Goal: Transaction & Acquisition: Purchase product/service

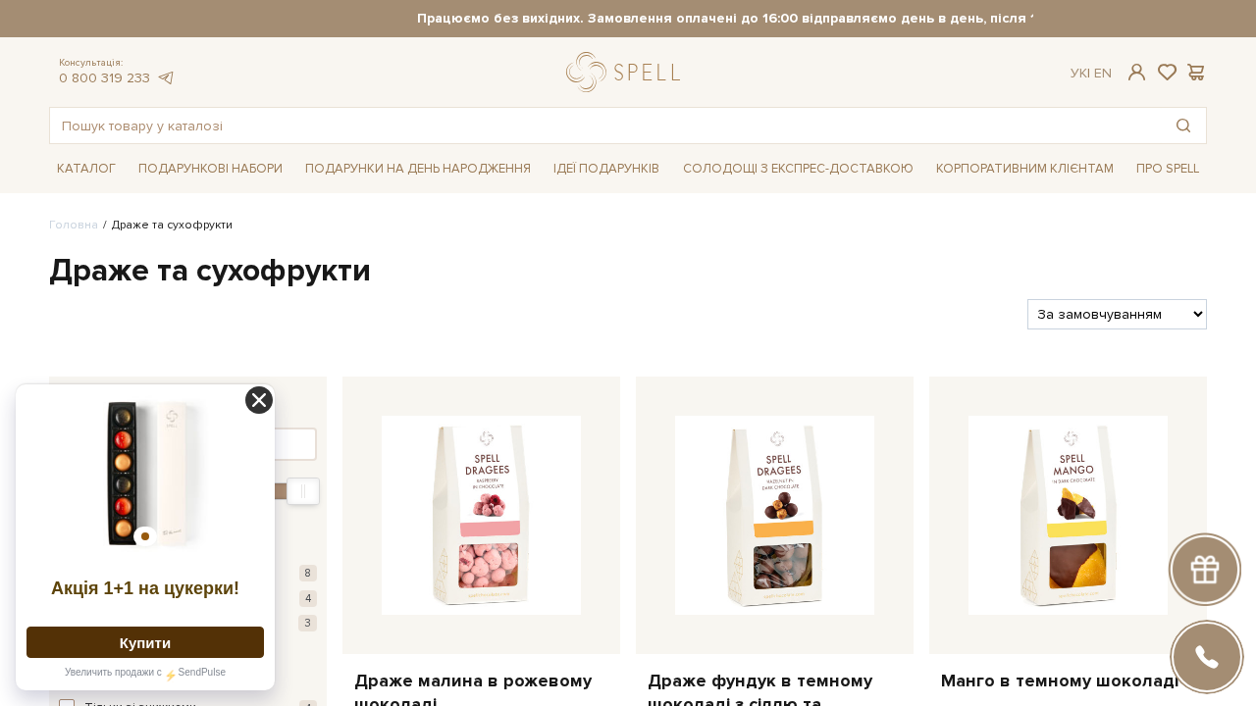
click at [258, 411] on icon at bounding box center [258, 400] width 27 height 27
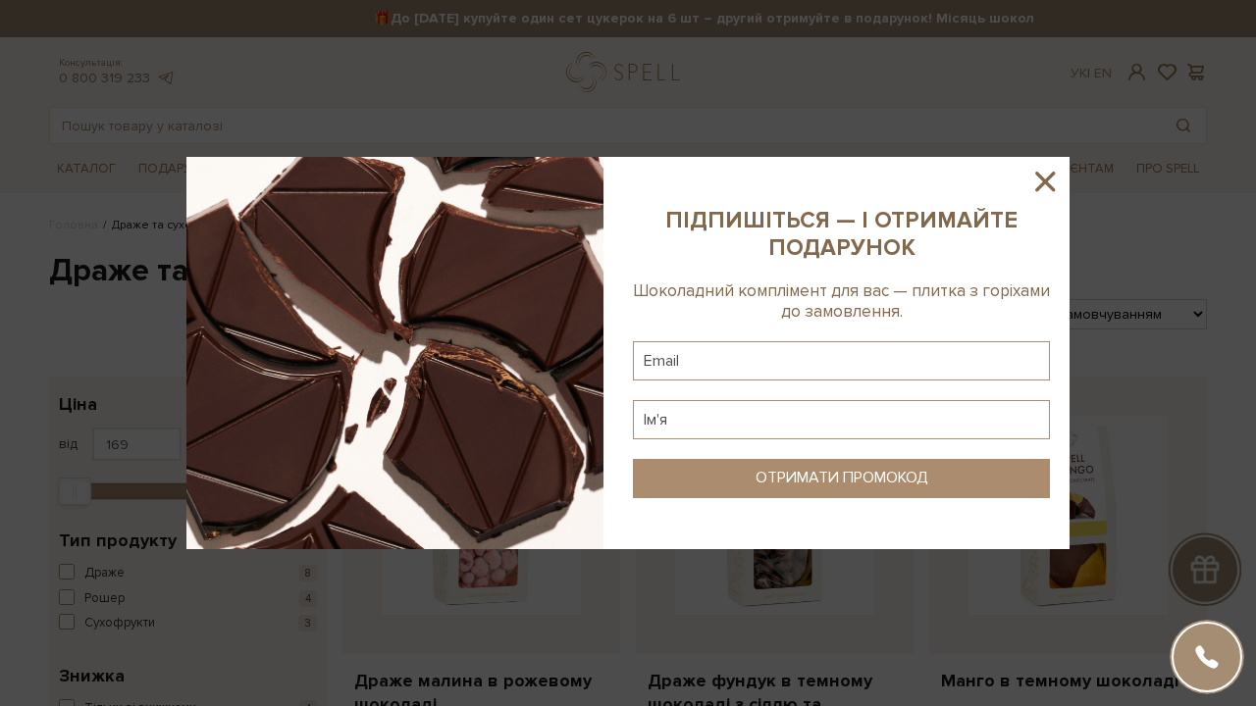
click at [1051, 178] on icon at bounding box center [1045, 182] width 20 height 20
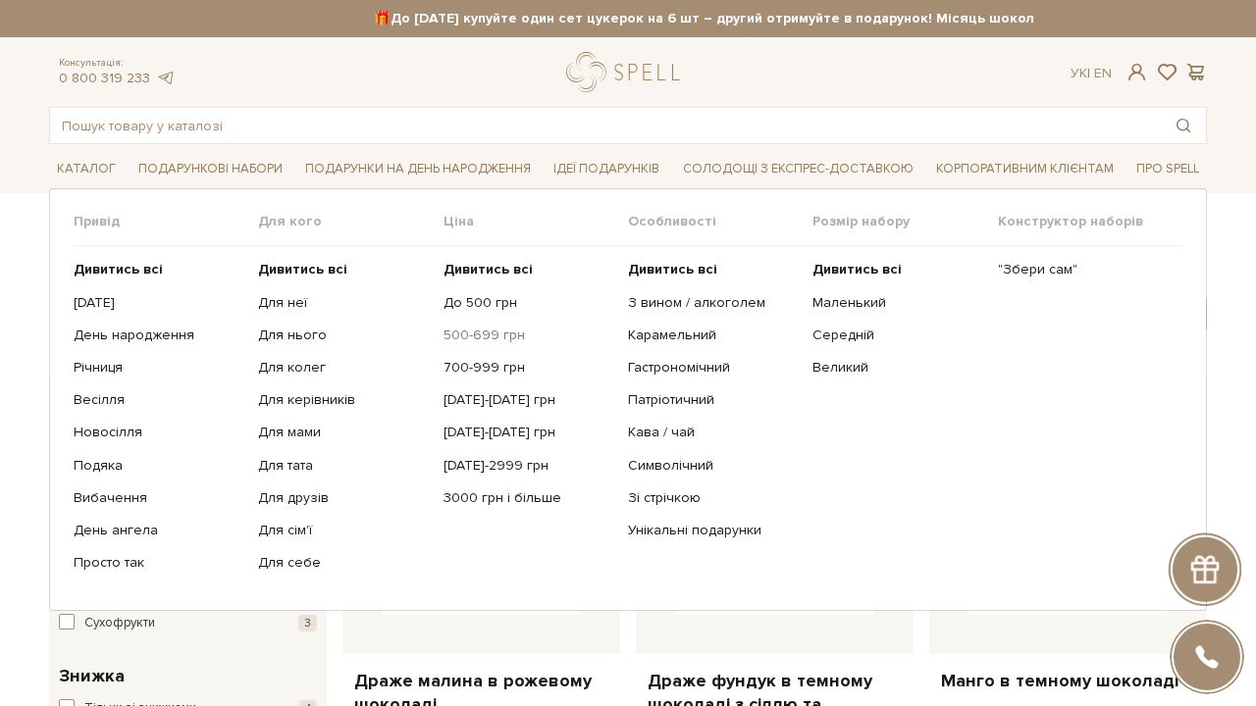
click at [477, 332] on link "500-699 грн" at bounding box center [528, 336] width 170 height 18
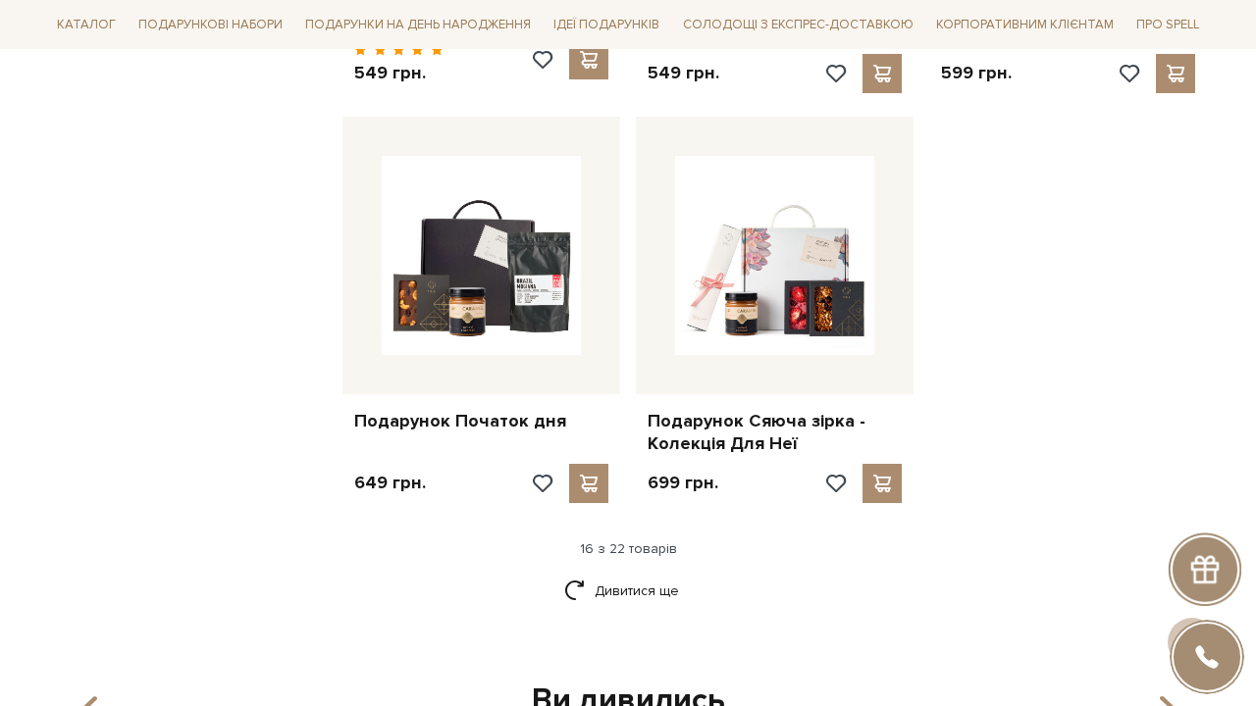
scroll to position [2433, 0]
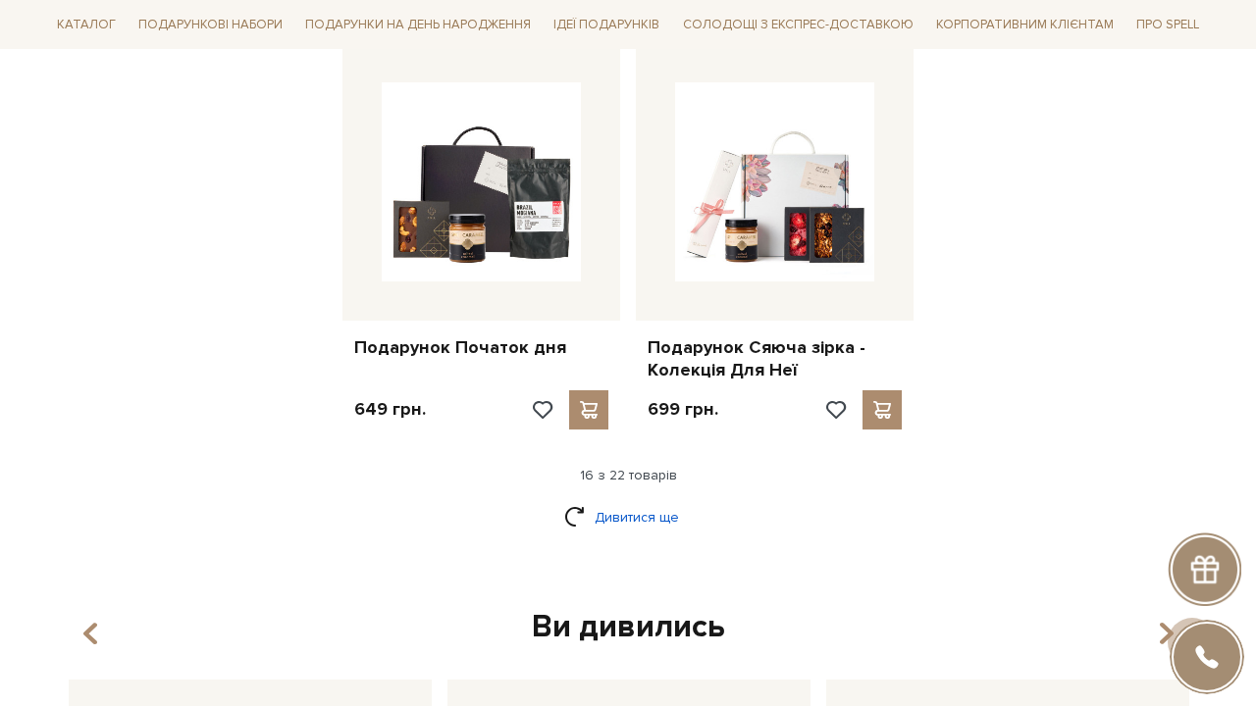
click at [640, 500] on link "Дивитися ще" at bounding box center [628, 517] width 128 height 34
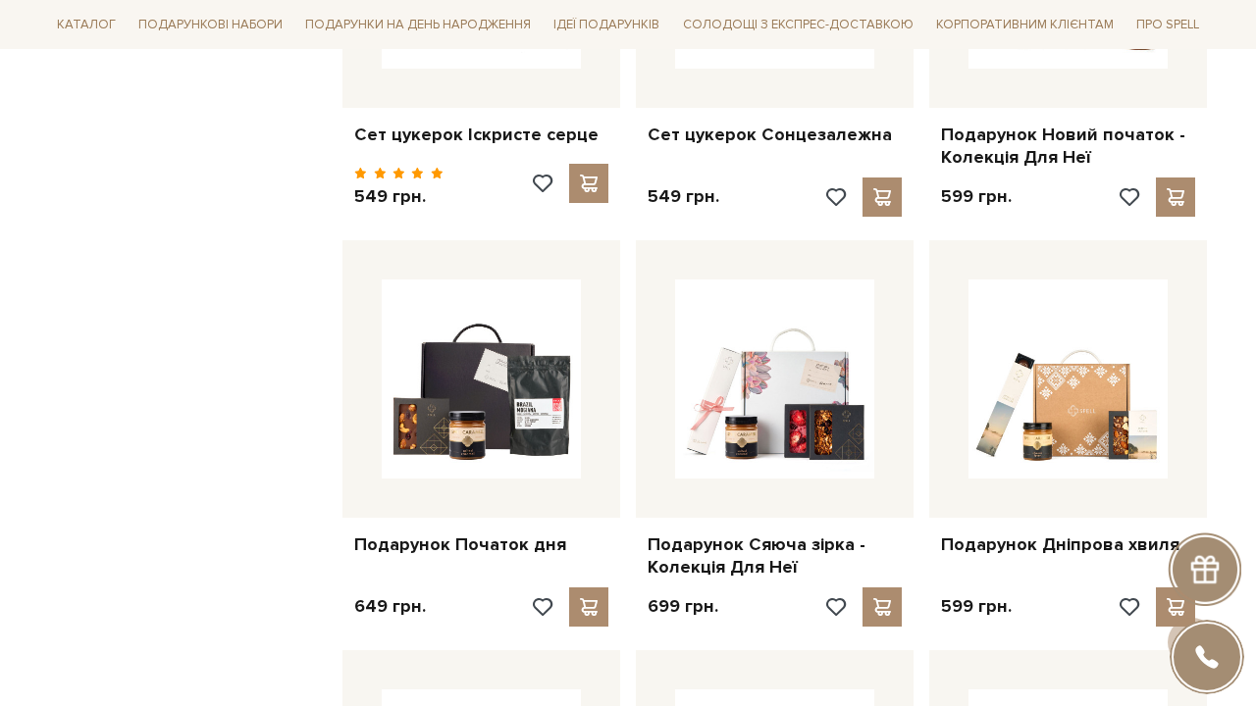
scroll to position [2235, 0]
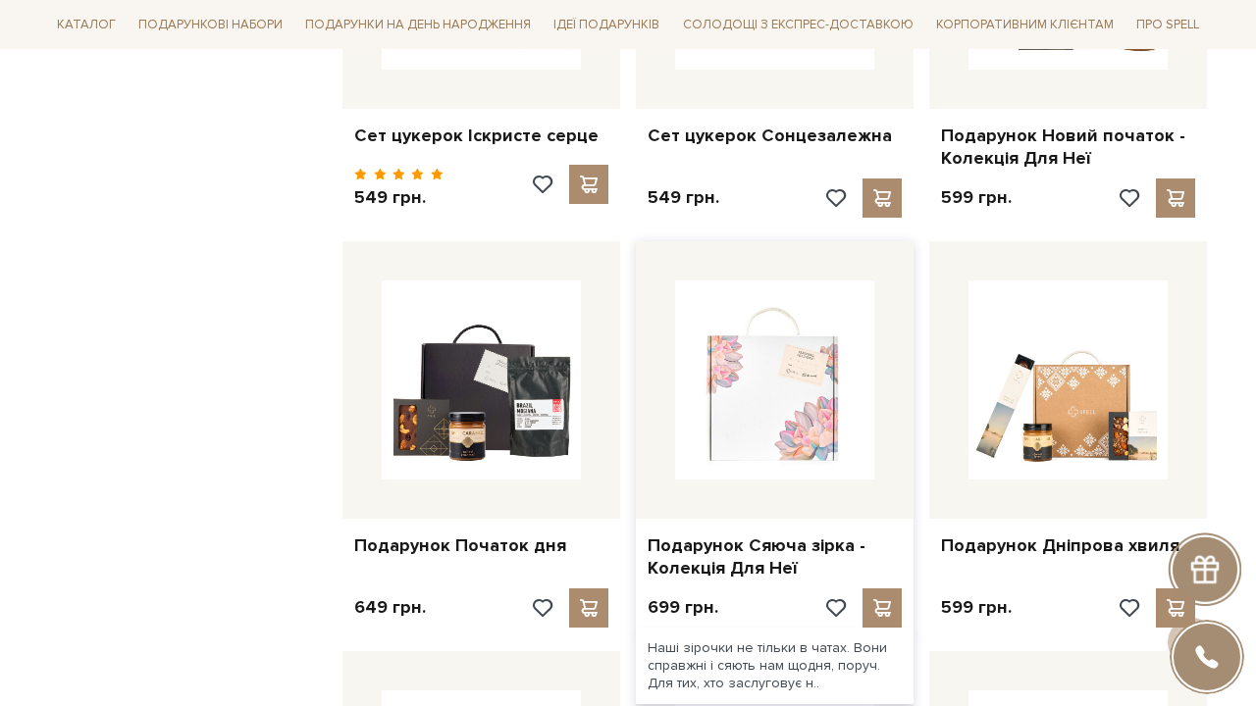
click at [764, 393] on img at bounding box center [774, 380] width 199 height 199
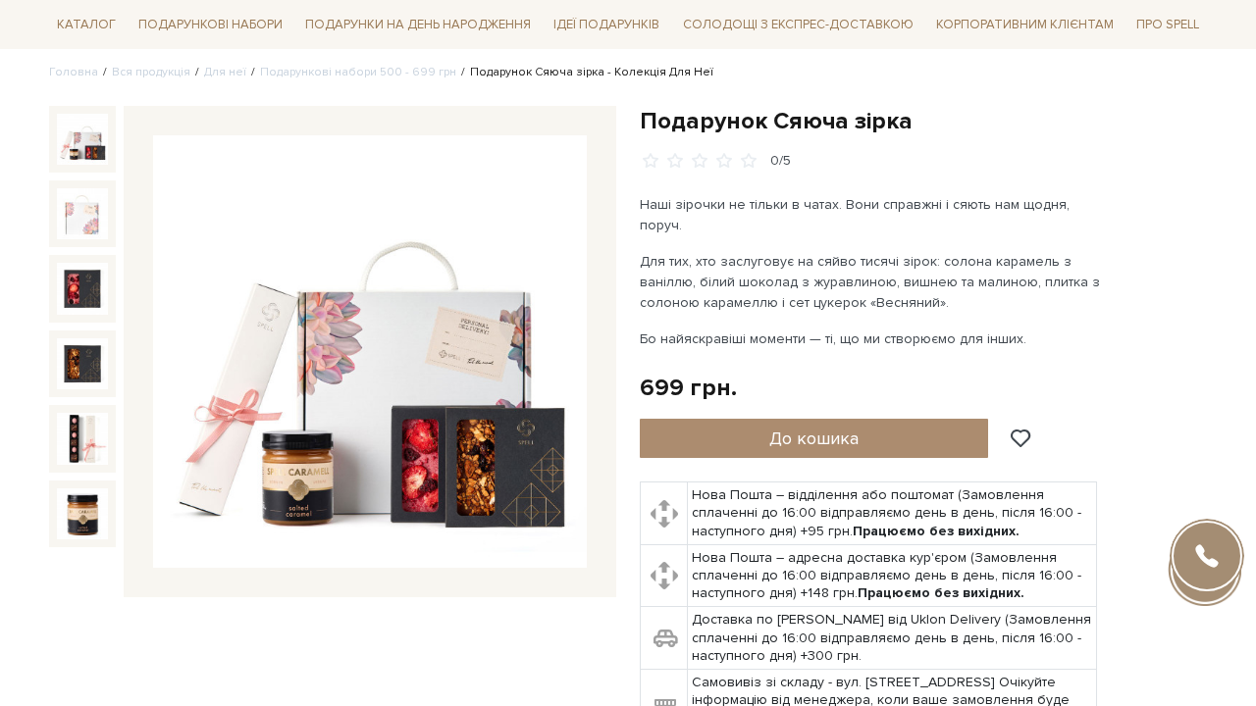
scroll to position [166, 0]
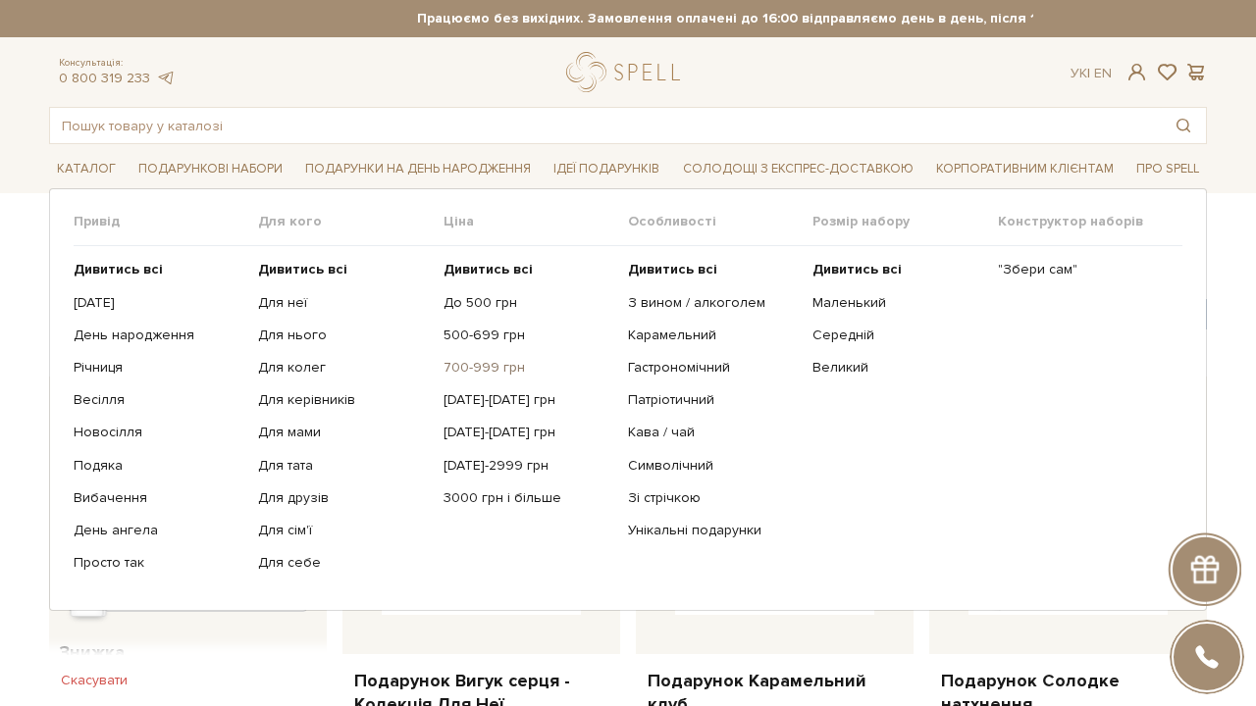
click at [485, 368] on link "700-999 грн" at bounding box center [528, 368] width 170 height 18
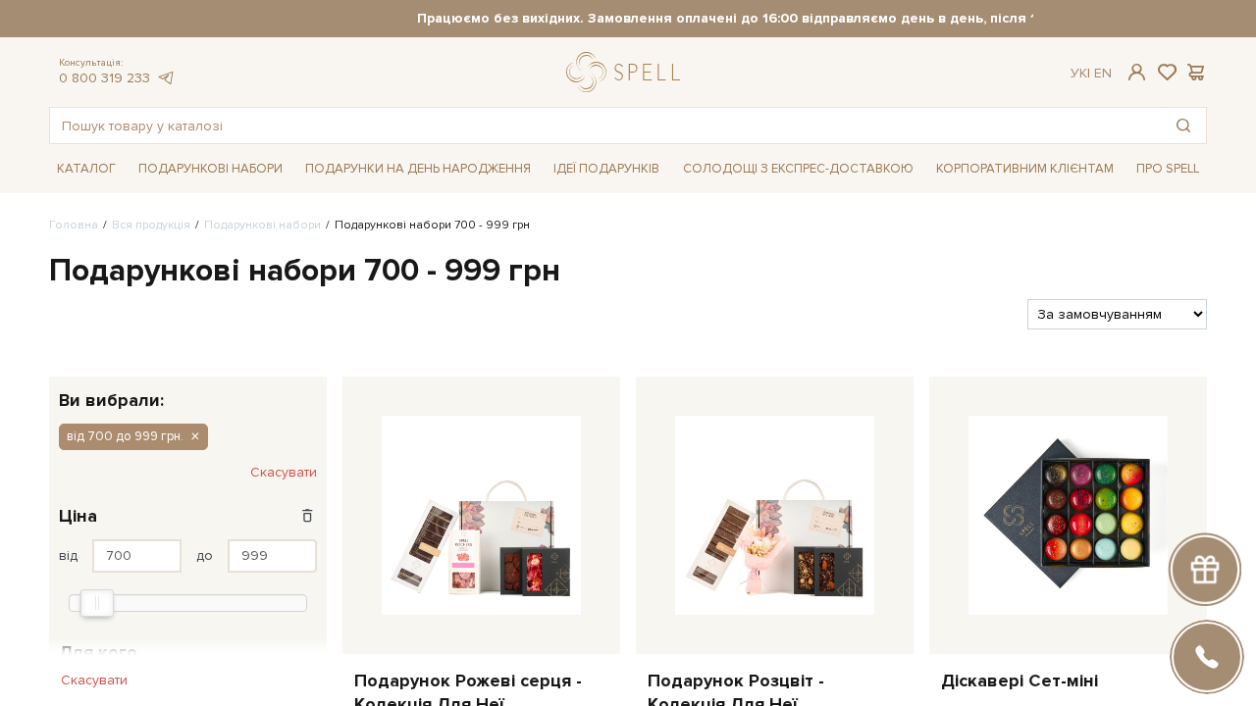
select select "https://spellchocolate.com/our-productions/podarunkovi-box/700-999?sort=p.price…"
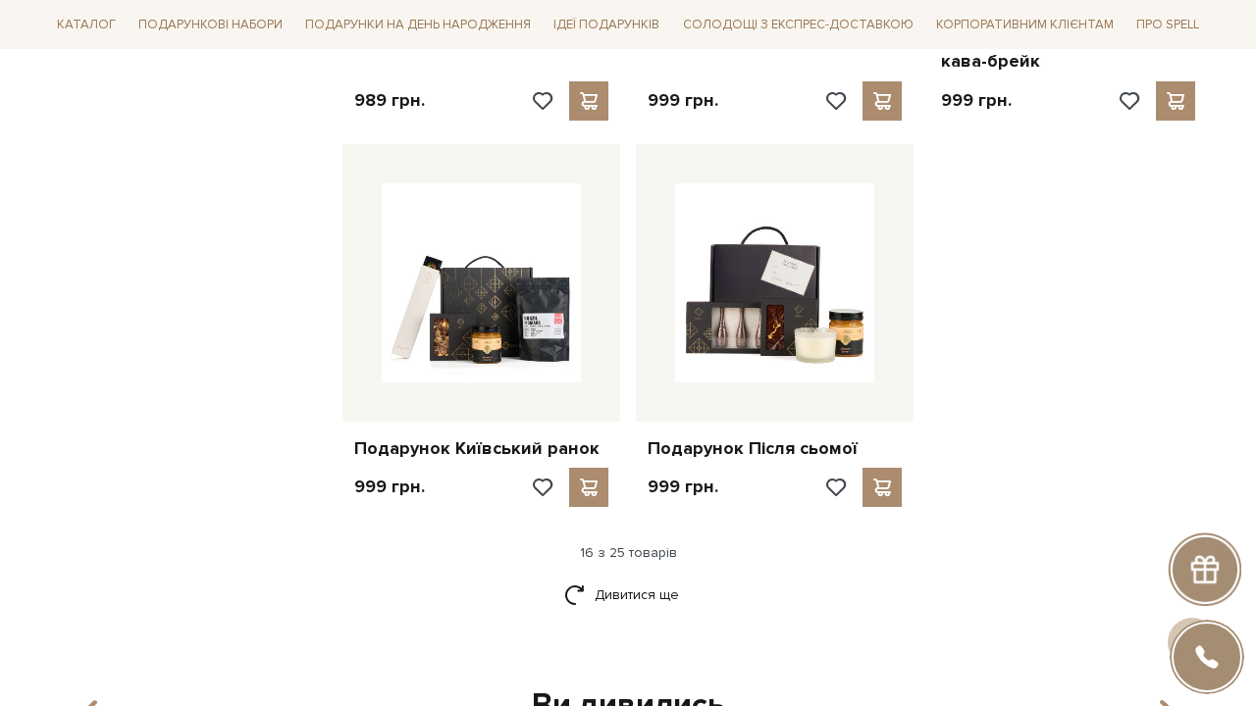
scroll to position [2295, 0]
click at [653, 581] on link "Дивитися ще" at bounding box center [628, 596] width 128 height 34
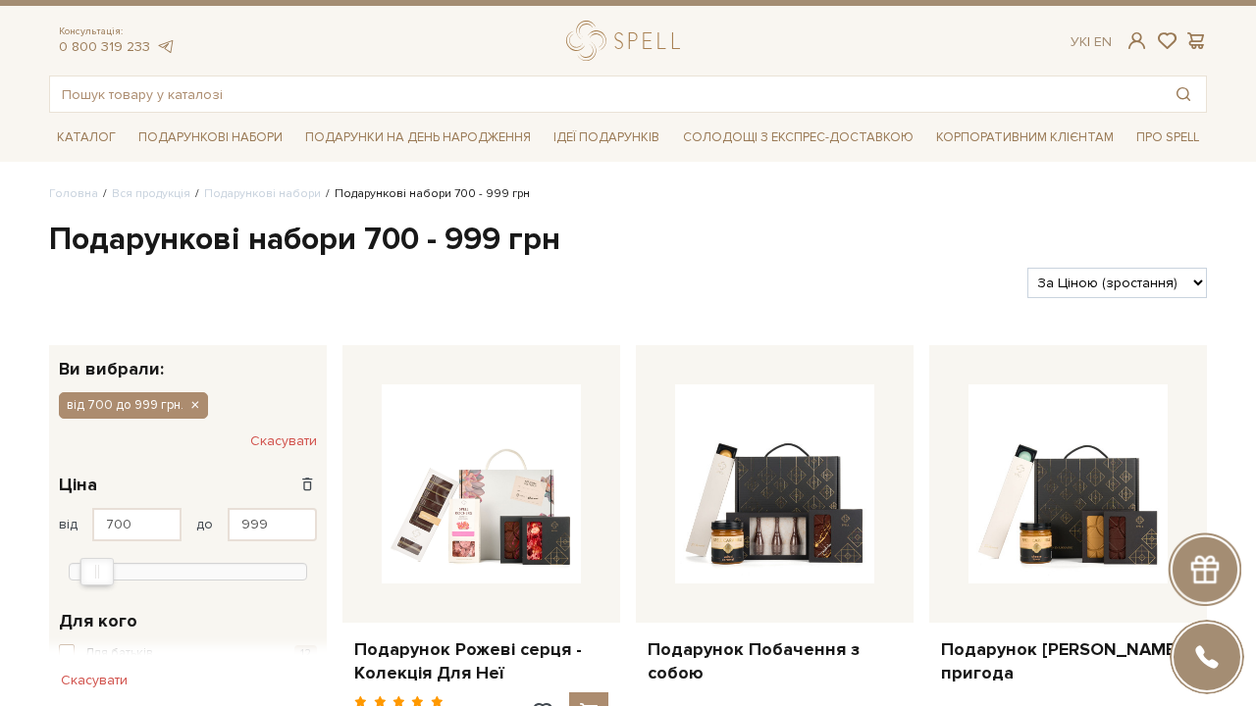
scroll to position [36, 0]
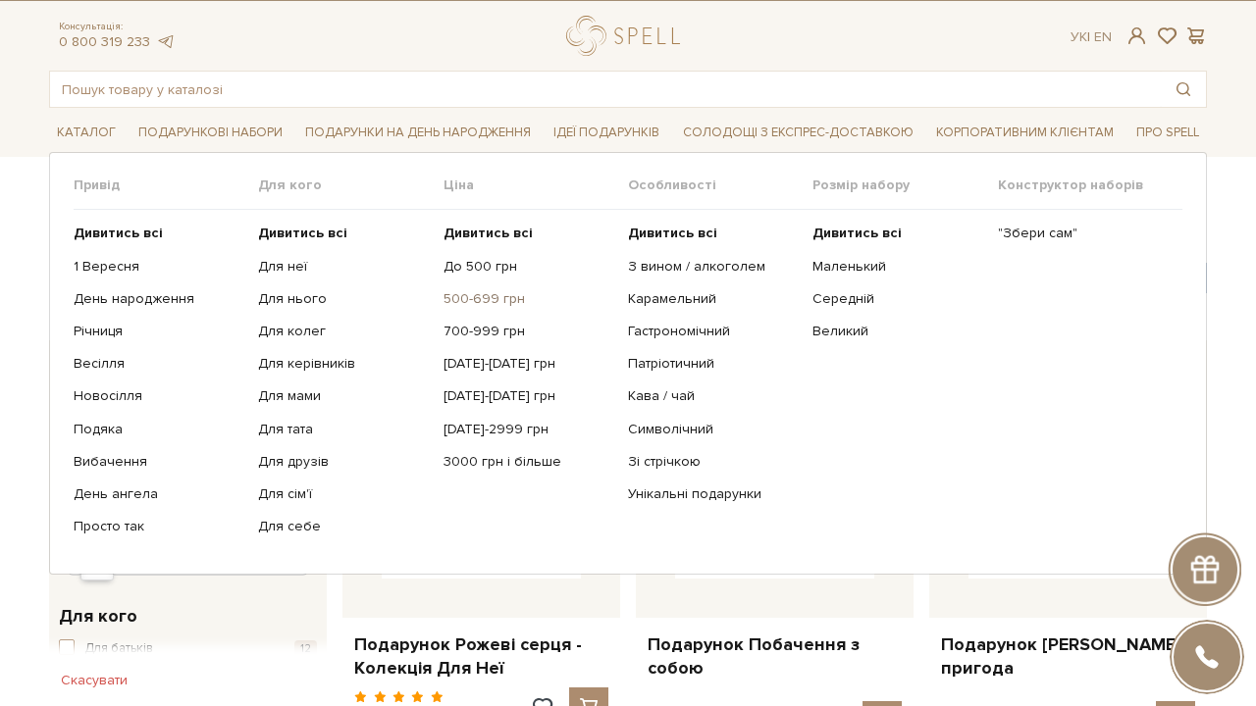
click at [460, 293] on link "500-699 грн" at bounding box center [528, 299] width 170 height 18
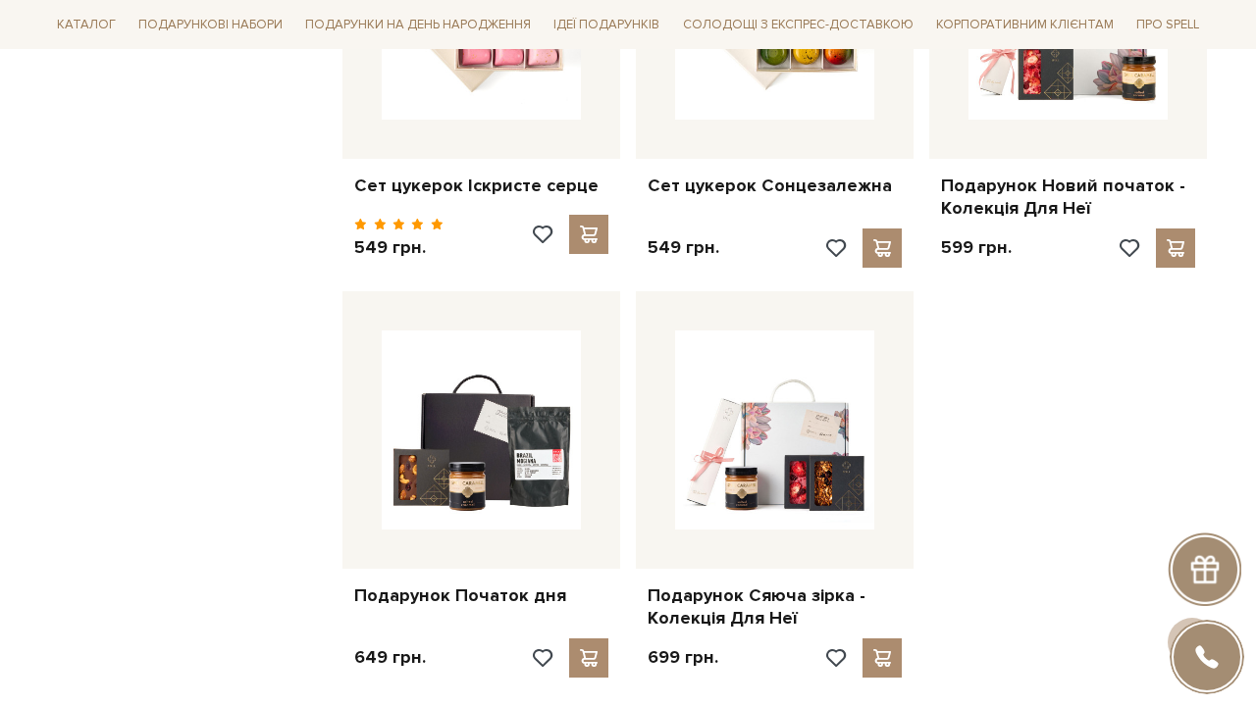
scroll to position [2216, 0]
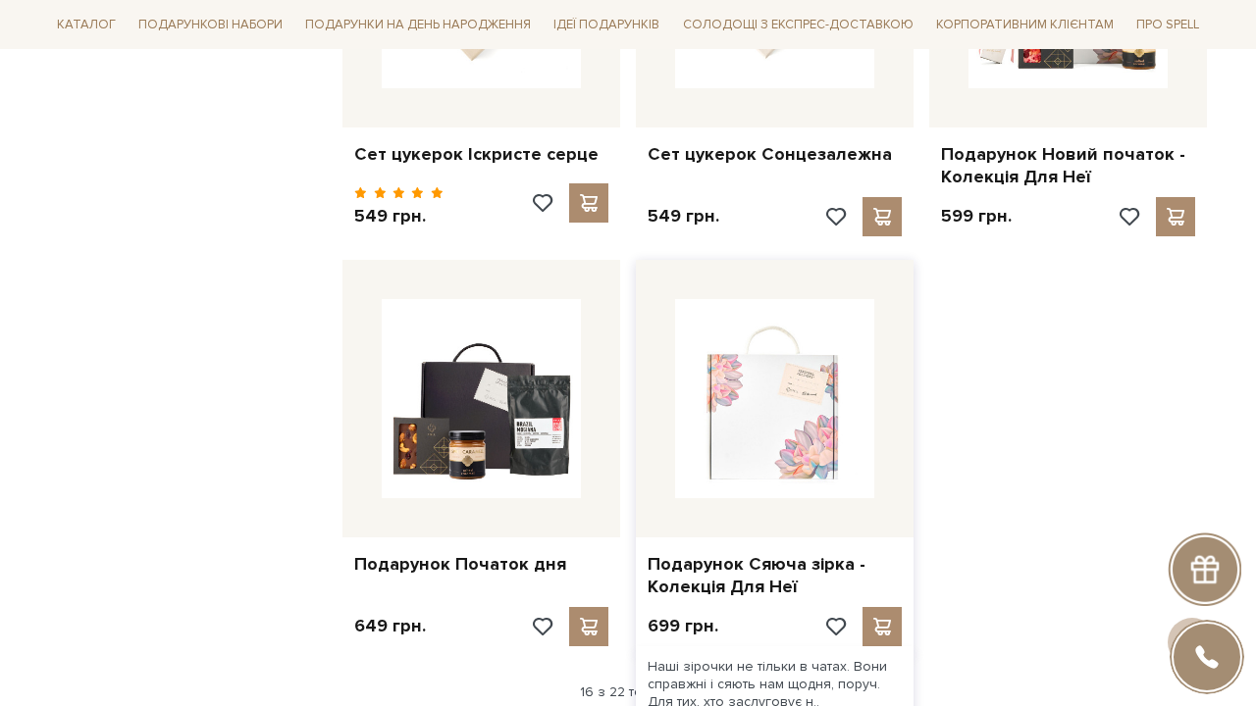
click at [790, 327] on img at bounding box center [774, 398] width 199 height 199
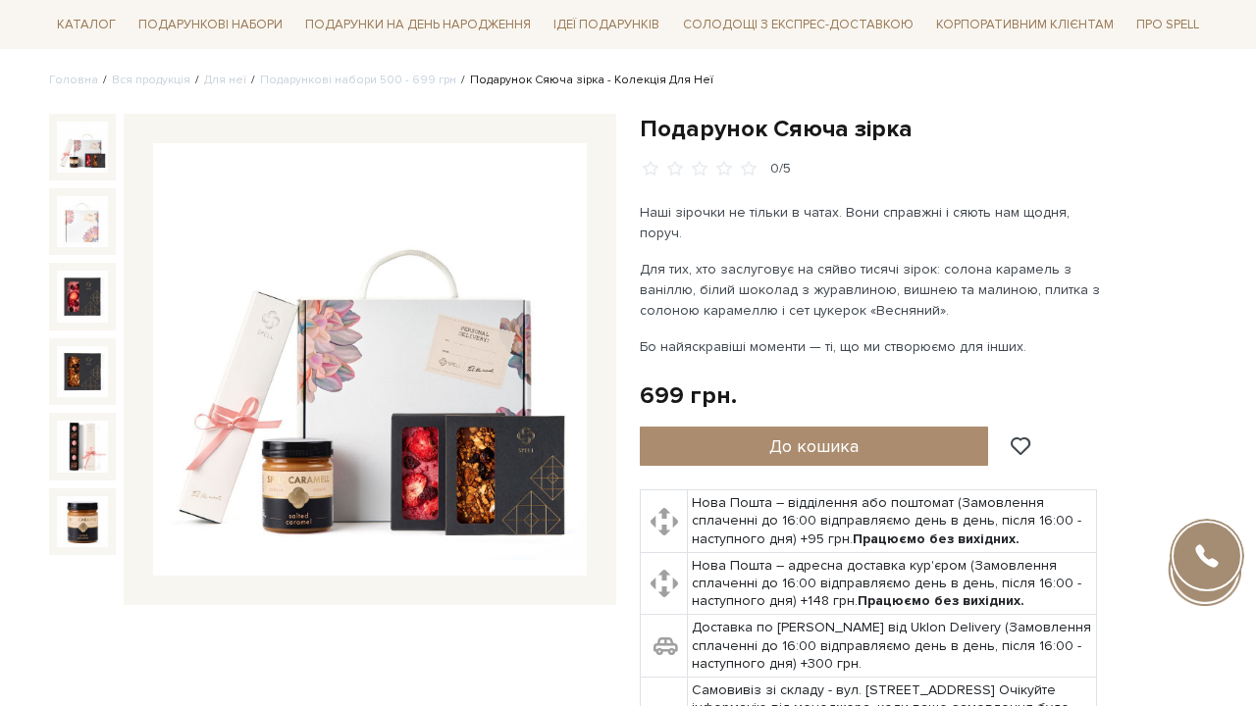
scroll to position [146, 0]
click at [363, 357] on img at bounding box center [370, 359] width 434 height 434
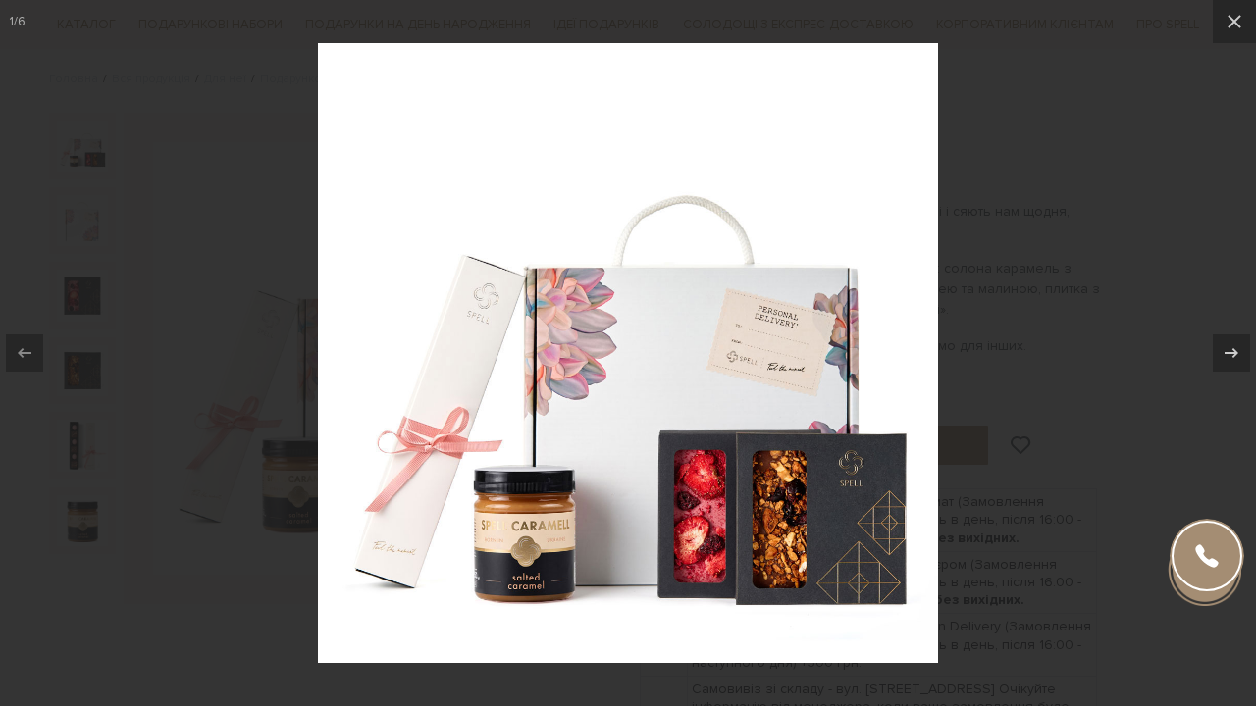
click at [1172, 242] on div at bounding box center [628, 353] width 1256 height 706
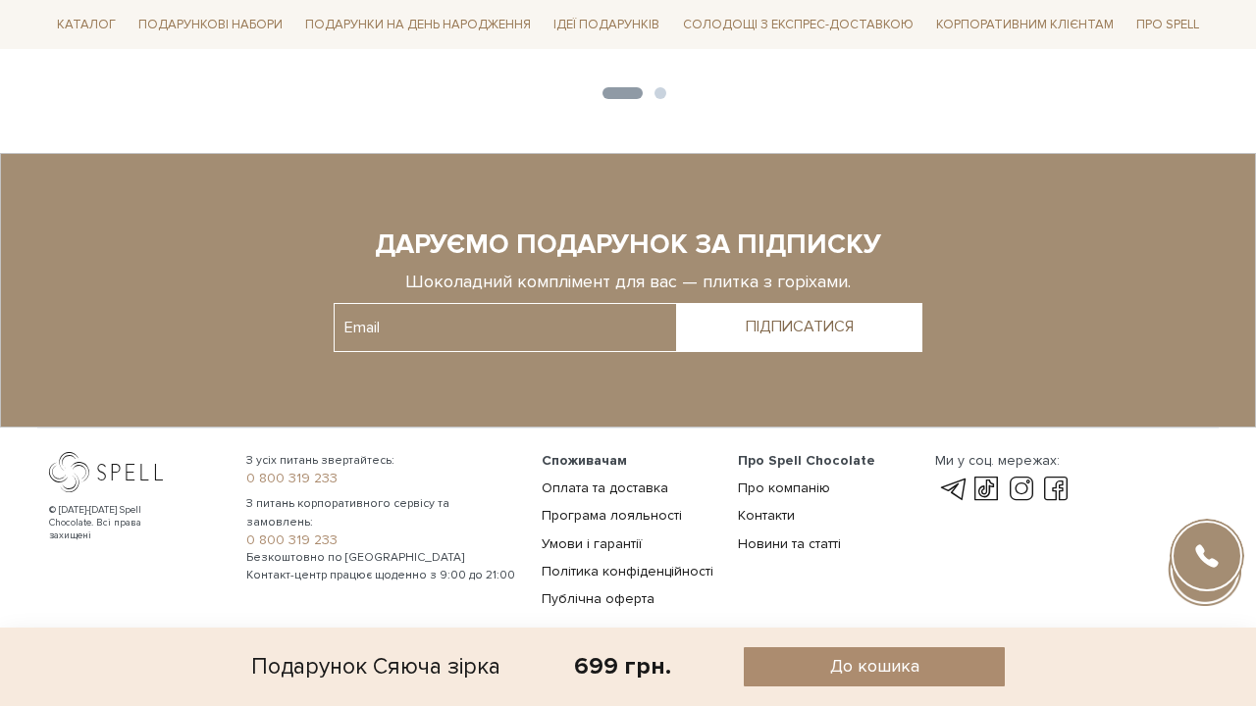
scroll to position [2719, 0]
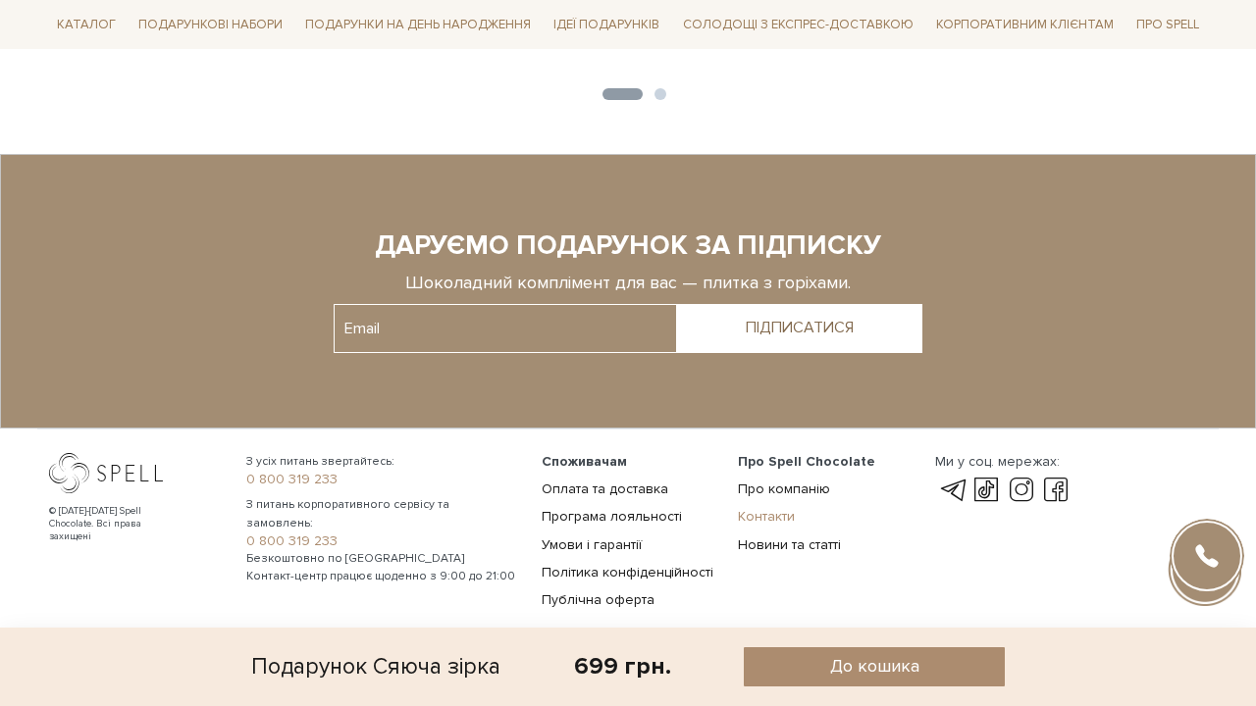
click at [771, 508] on link "Контакти" at bounding box center [766, 516] width 57 height 17
